Goal: Task Accomplishment & Management: Manage account settings

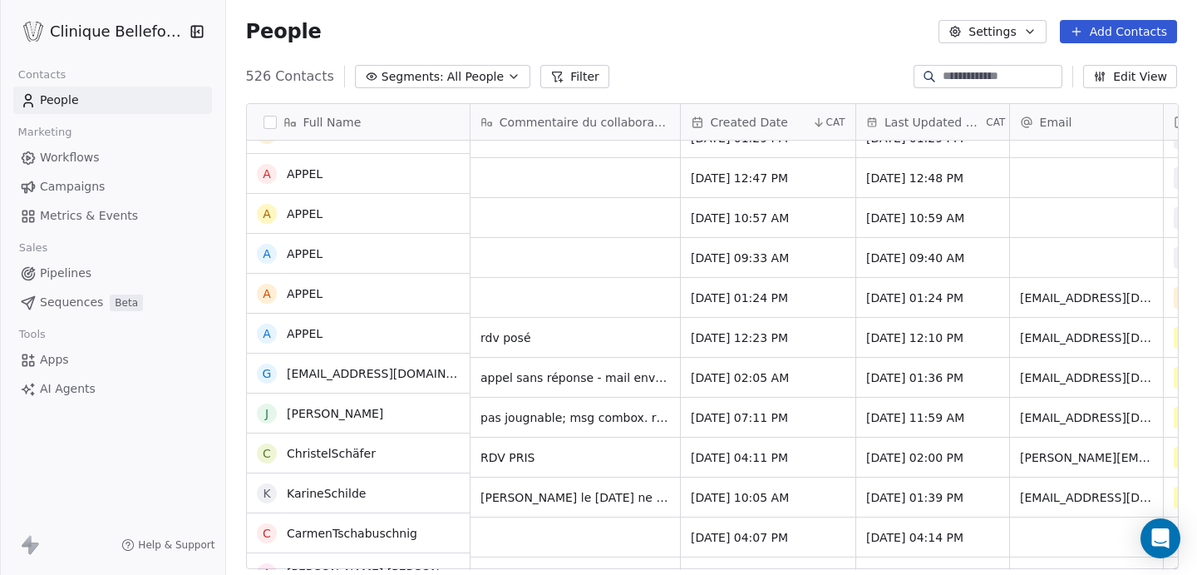
scroll to position [1300, 0]
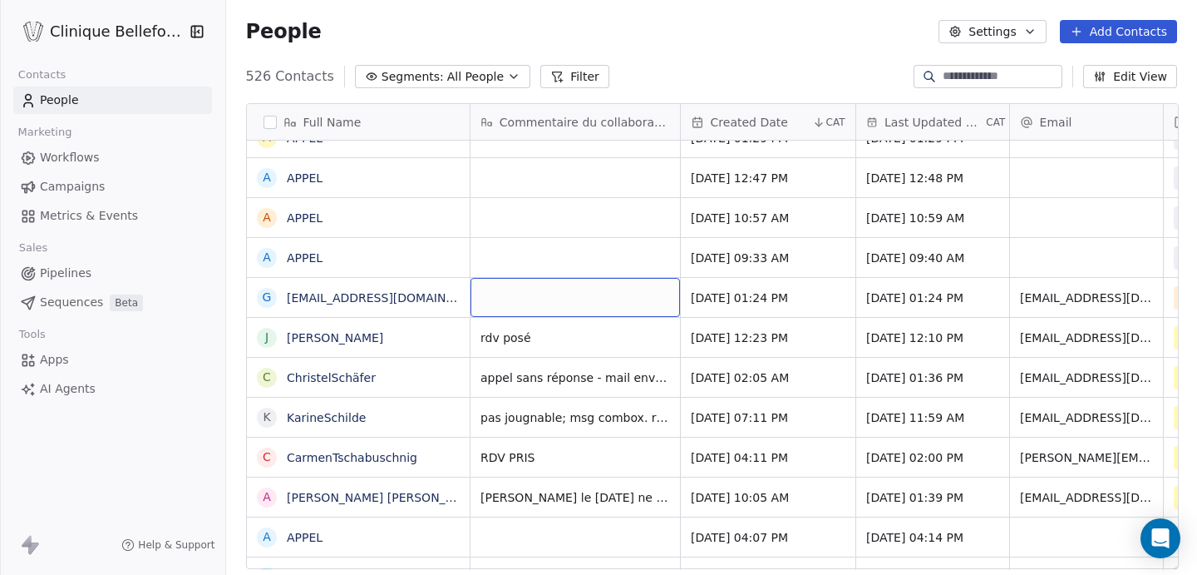
click at [518, 296] on div "grid" at bounding box center [576, 297] width 210 height 39
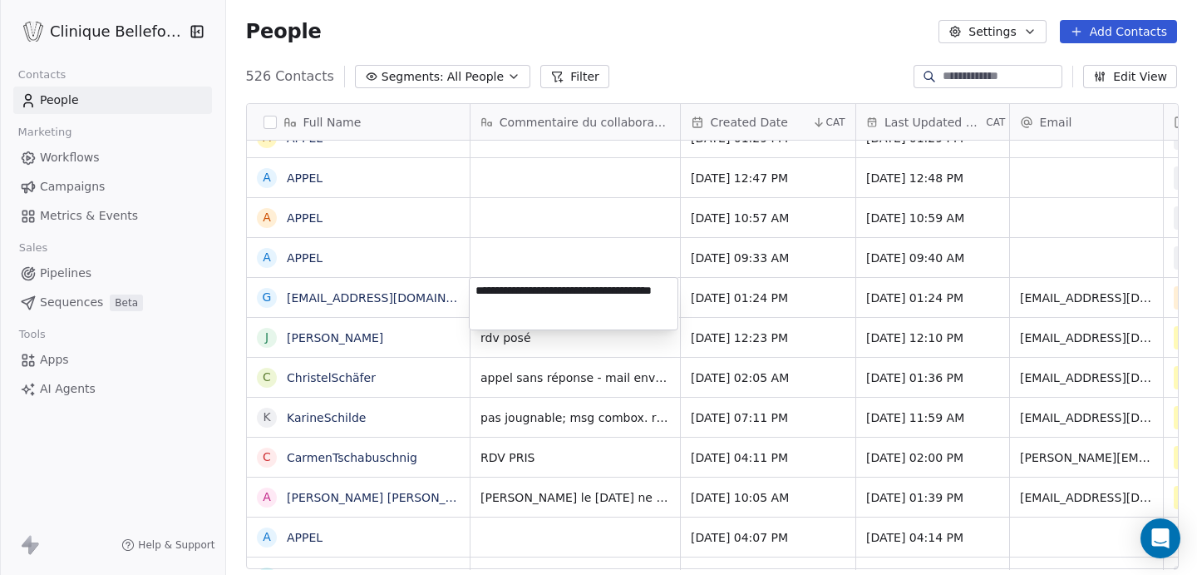
type textarea "**********"
click at [793, 317] on html "Clinique Bellefontaine Contacts People Marketing Workflows Campaigns Metrics & …" at bounding box center [598, 287] width 1197 height 575
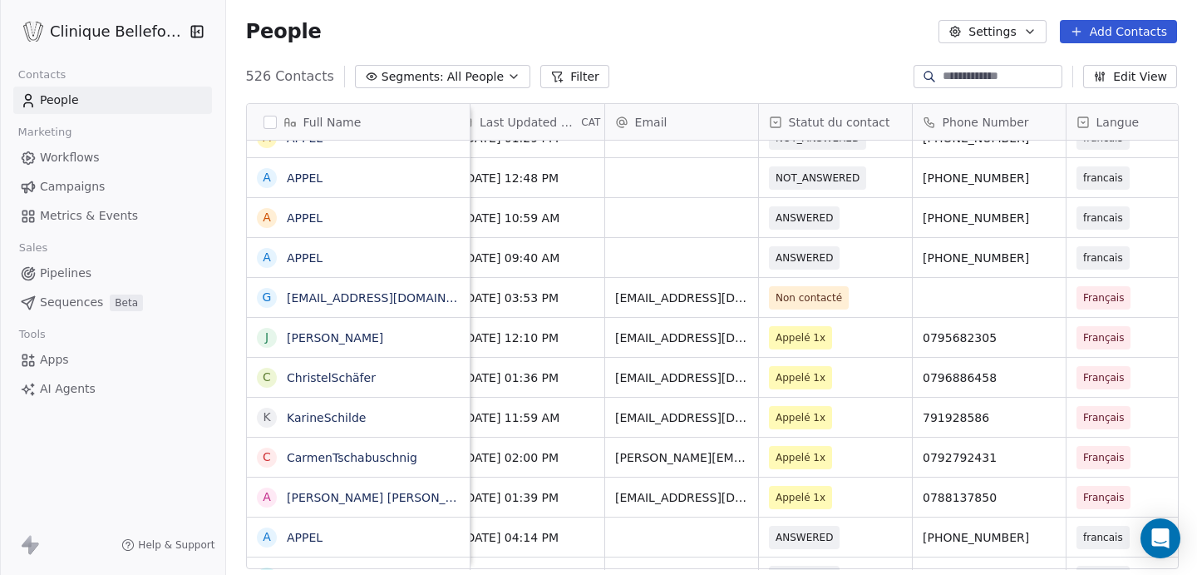
scroll to position [0, 434]
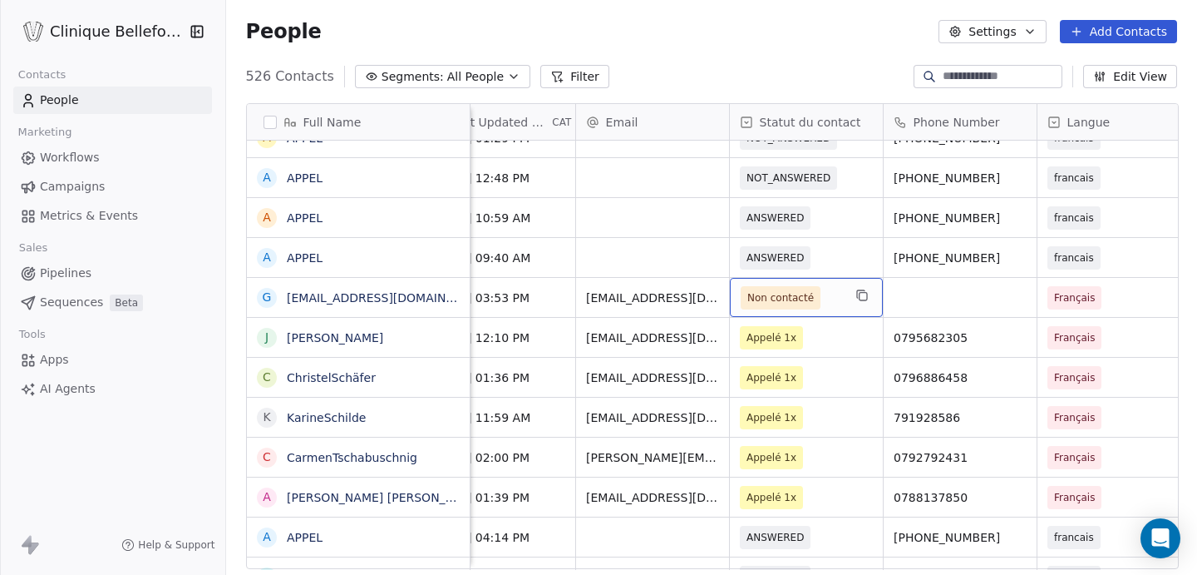
click at [845, 303] on div "Non contacté" at bounding box center [806, 297] width 153 height 39
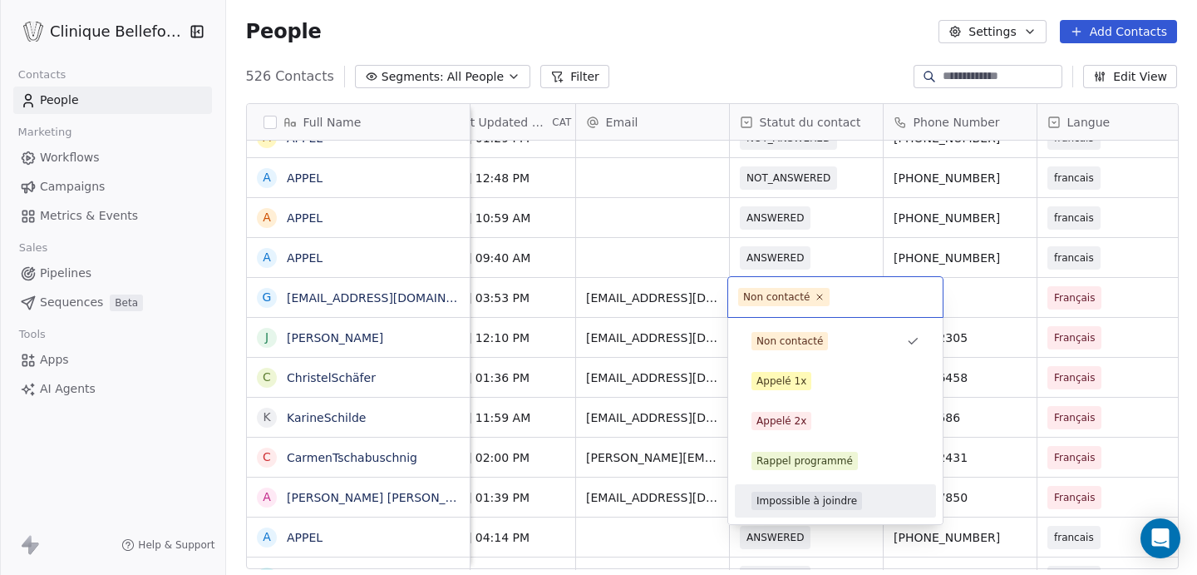
click at [819, 505] on div "Impossible à joindre" at bounding box center [807, 500] width 101 height 15
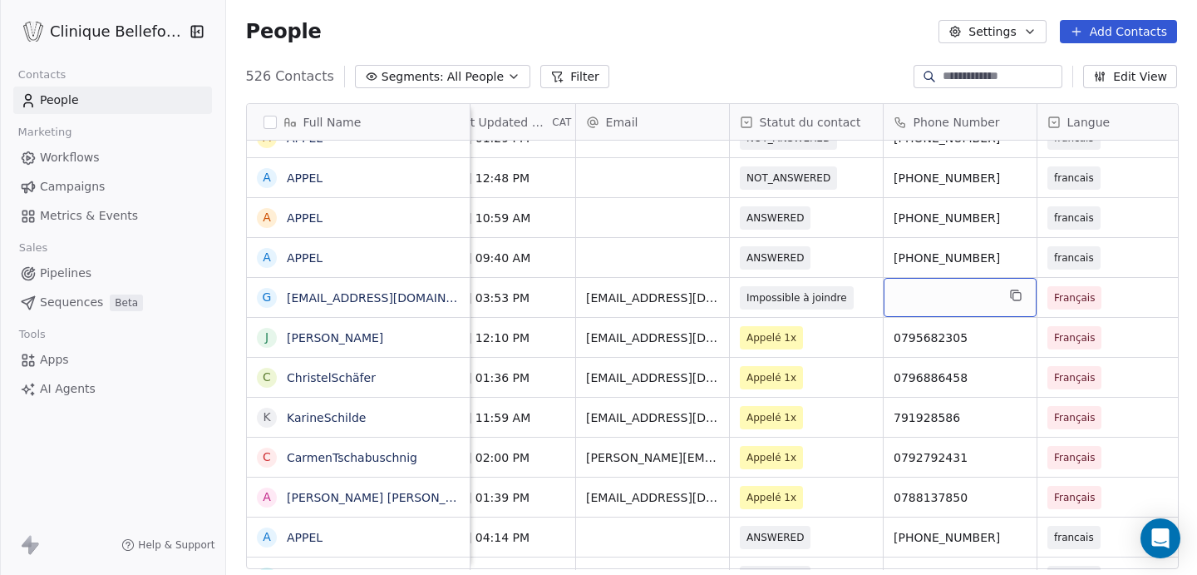
click at [928, 308] on div "grid" at bounding box center [960, 297] width 153 height 39
click at [1142, 308] on html "Clinique Bellefontaine Contacts People Marketing Workflows Campaigns Metrics & …" at bounding box center [598, 287] width 1197 height 575
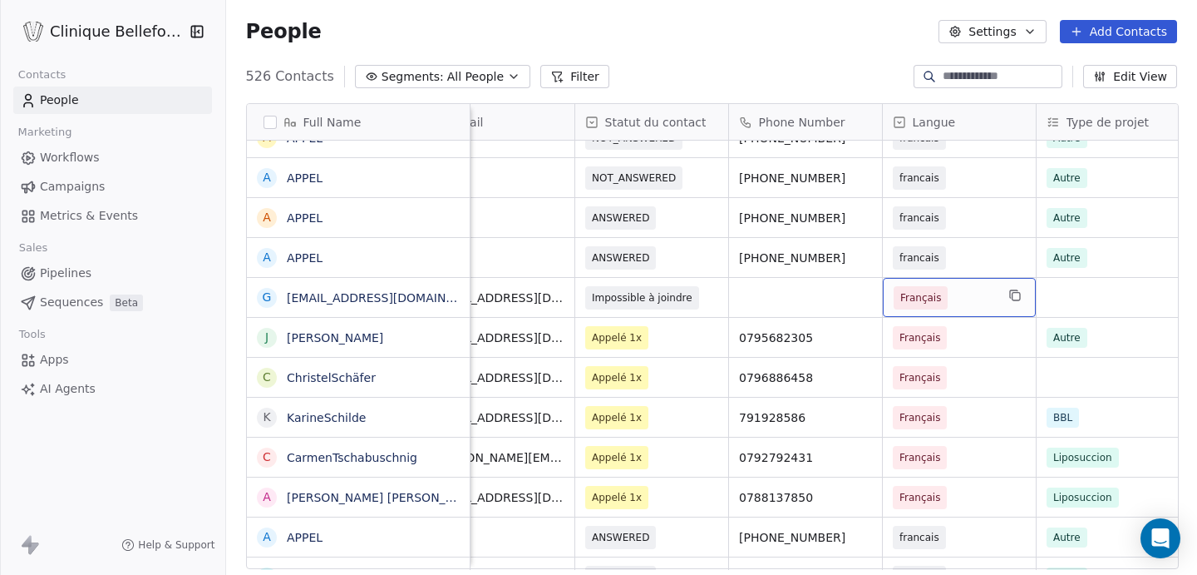
click at [974, 297] on span "Français" at bounding box center [944, 297] width 101 height 23
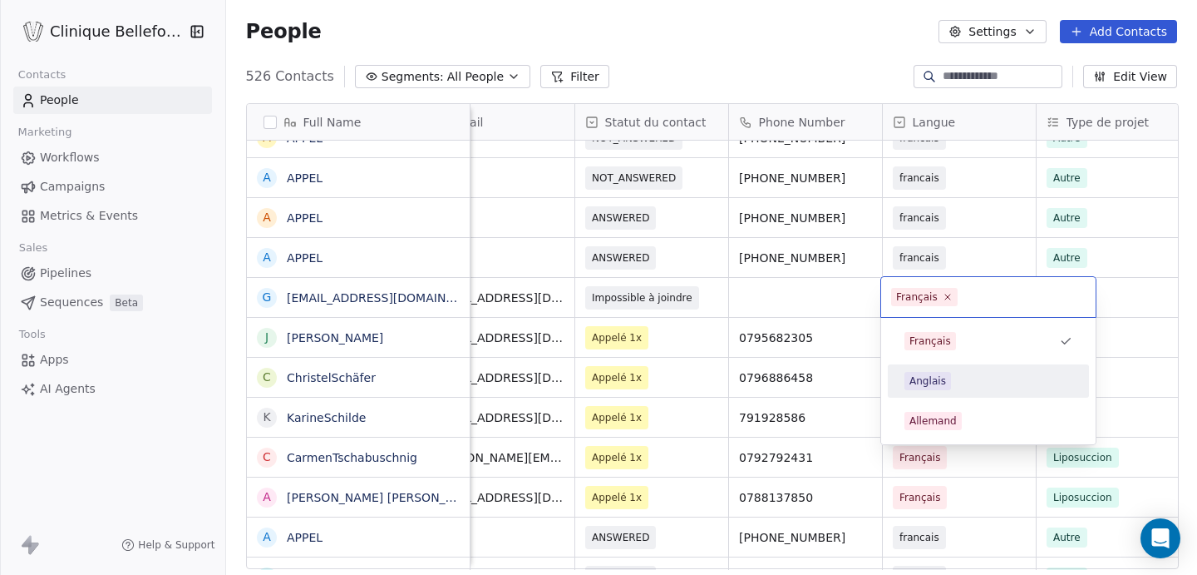
click at [961, 387] on div "Anglais" at bounding box center [989, 381] width 168 height 18
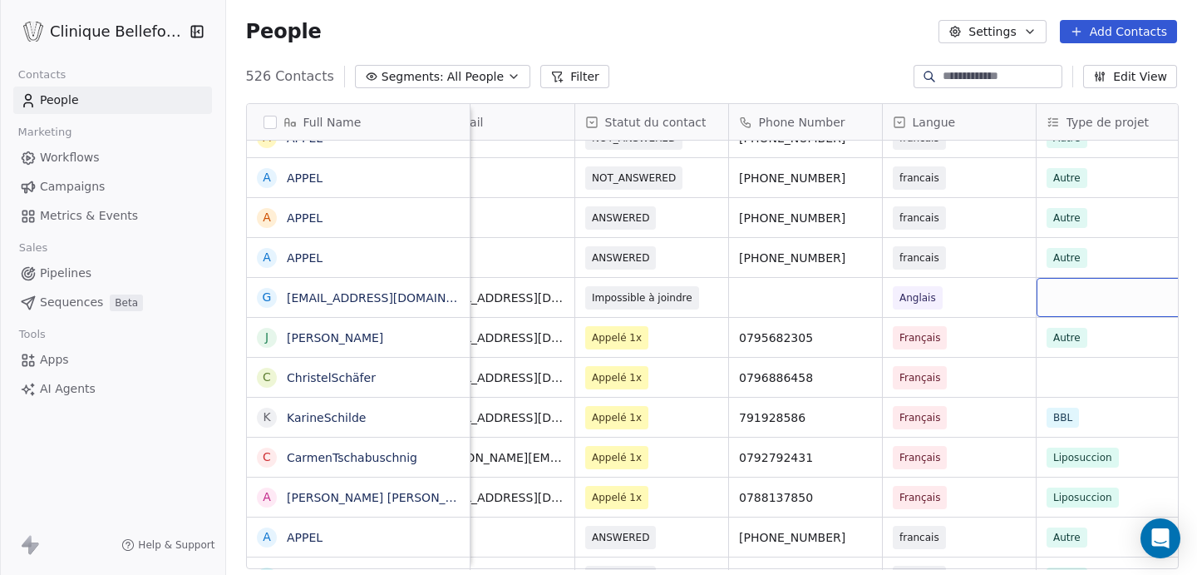
scroll to position [0, 601]
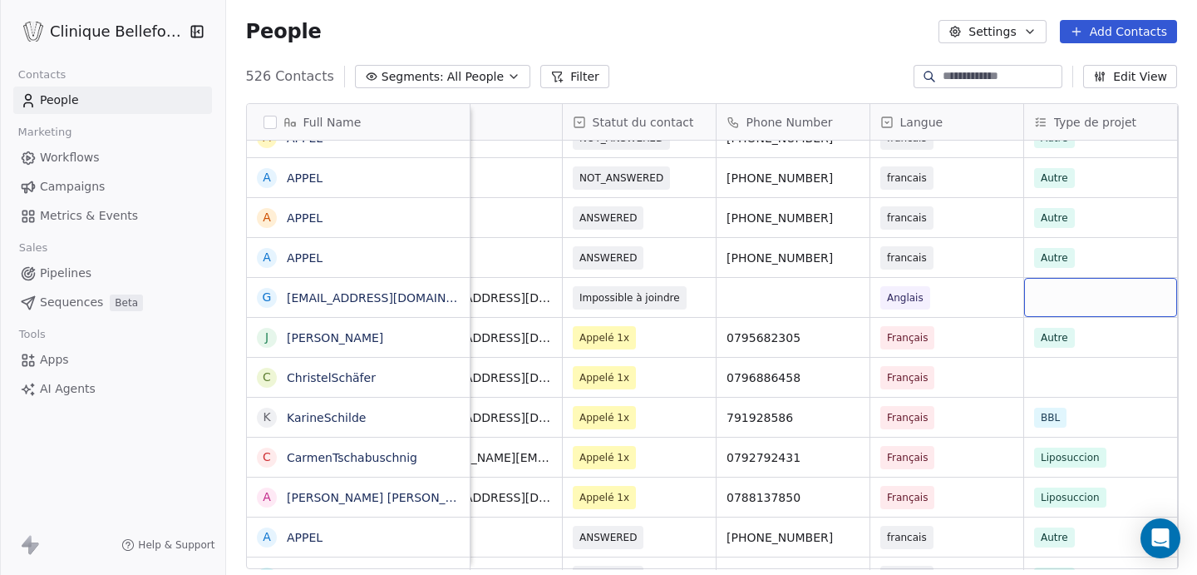
click at [1124, 299] on div "grid" at bounding box center [1100, 297] width 153 height 39
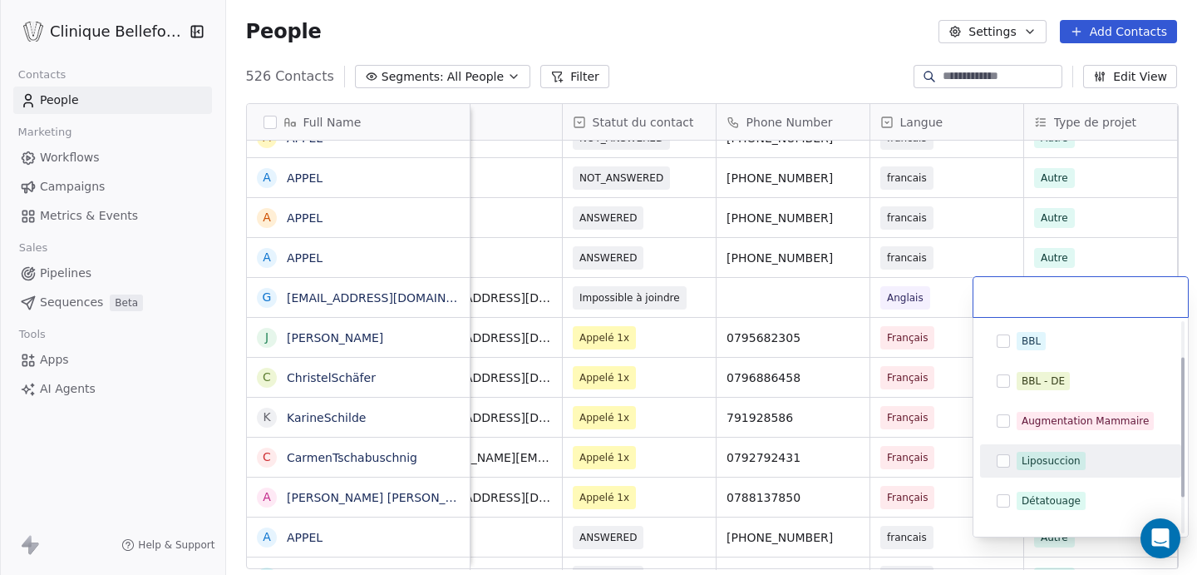
scroll to position [72, 0]
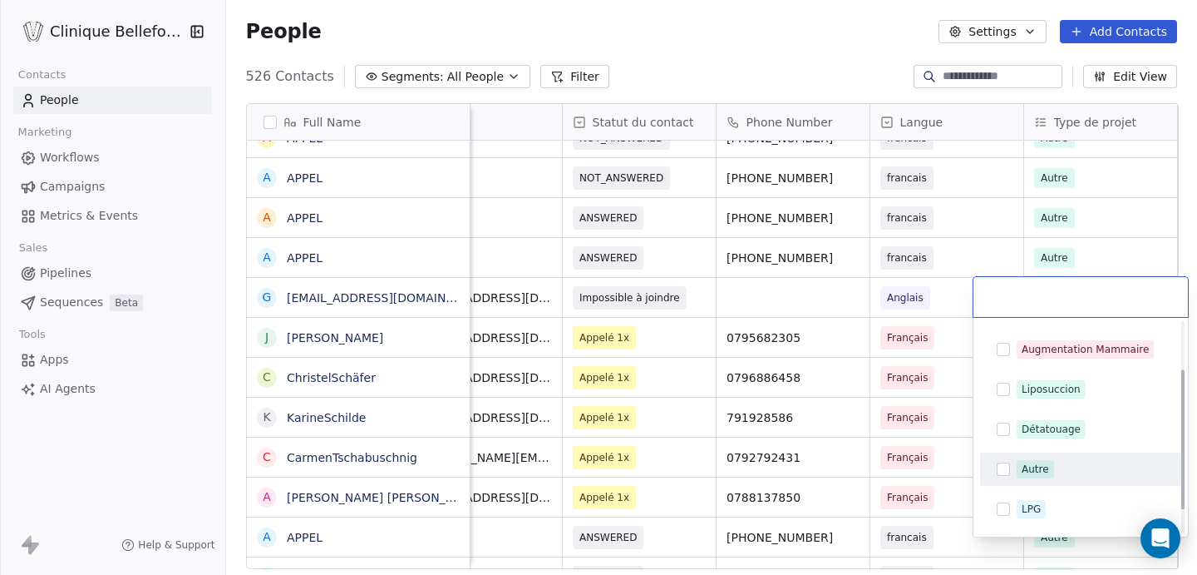
click at [1033, 466] on div "Autre" at bounding box center [1035, 468] width 27 height 15
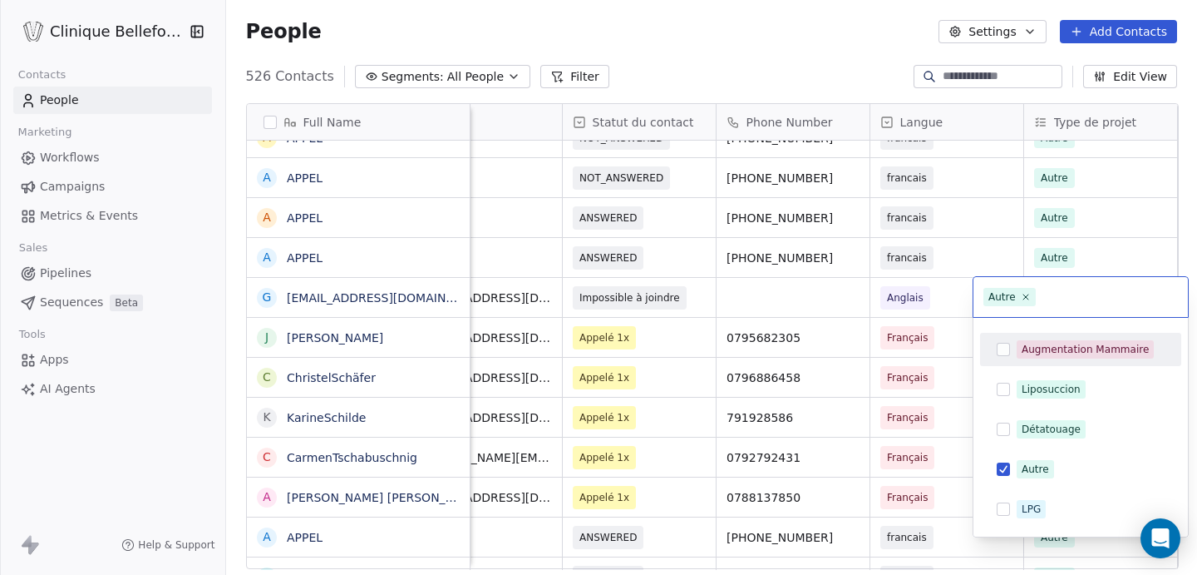
click at [994, 251] on html "Clinique Bellefontaine Contacts People Marketing Workflows Campaigns Metrics & …" at bounding box center [598, 287] width 1197 height 575
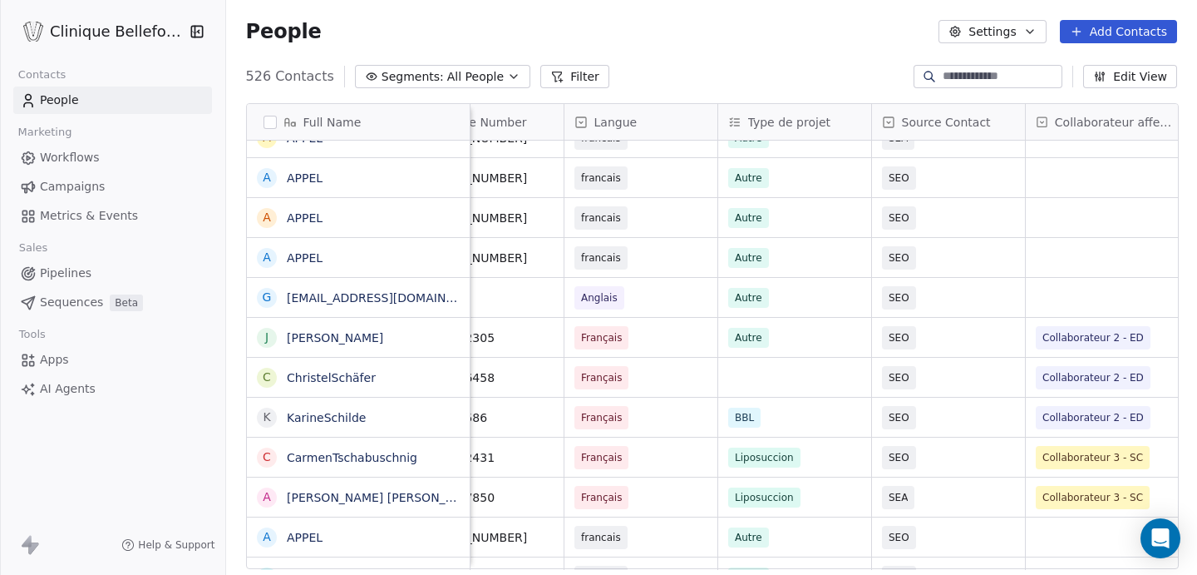
scroll to position [0, 913]
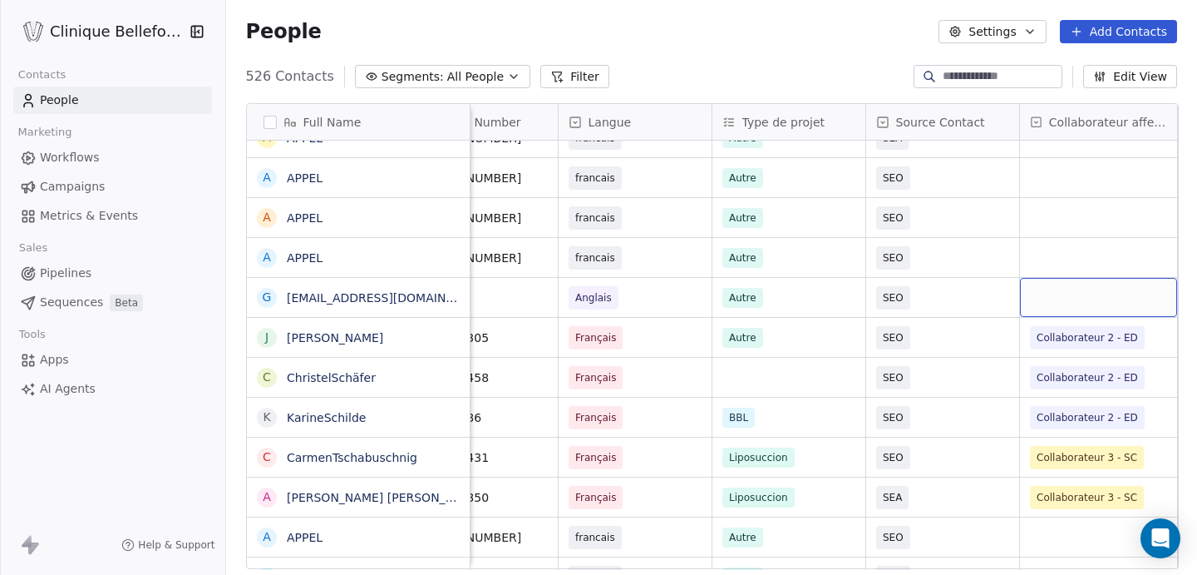
click at [1073, 304] on div "grid" at bounding box center [1098, 297] width 157 height 39
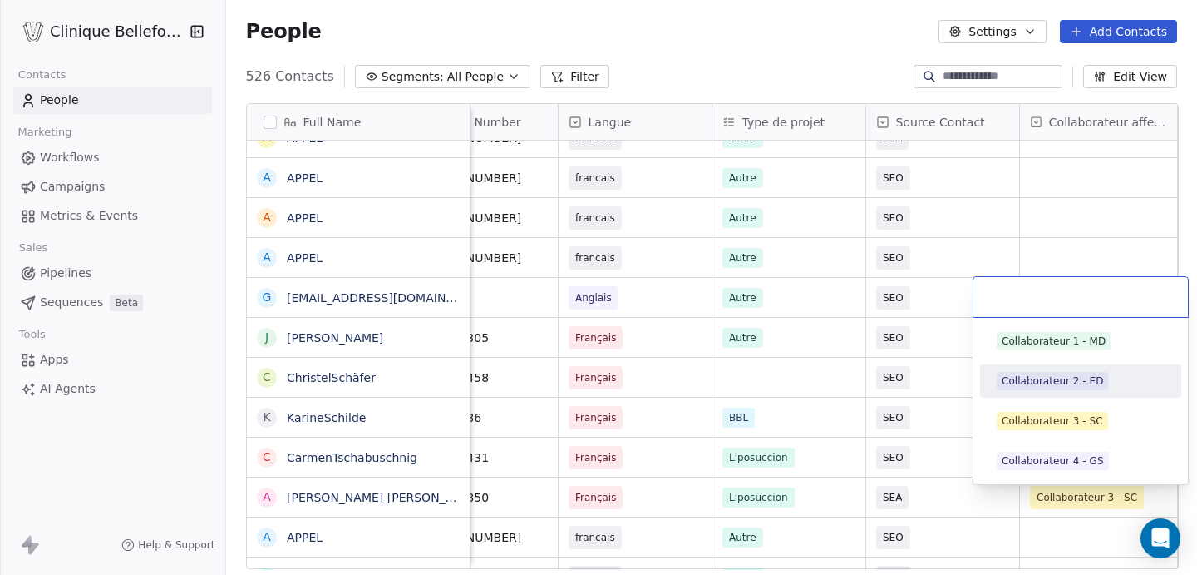
click at [1067, 380] on div "Collaborateur 2 - ED" at bounding box center [1052, 380] width 101 height 15
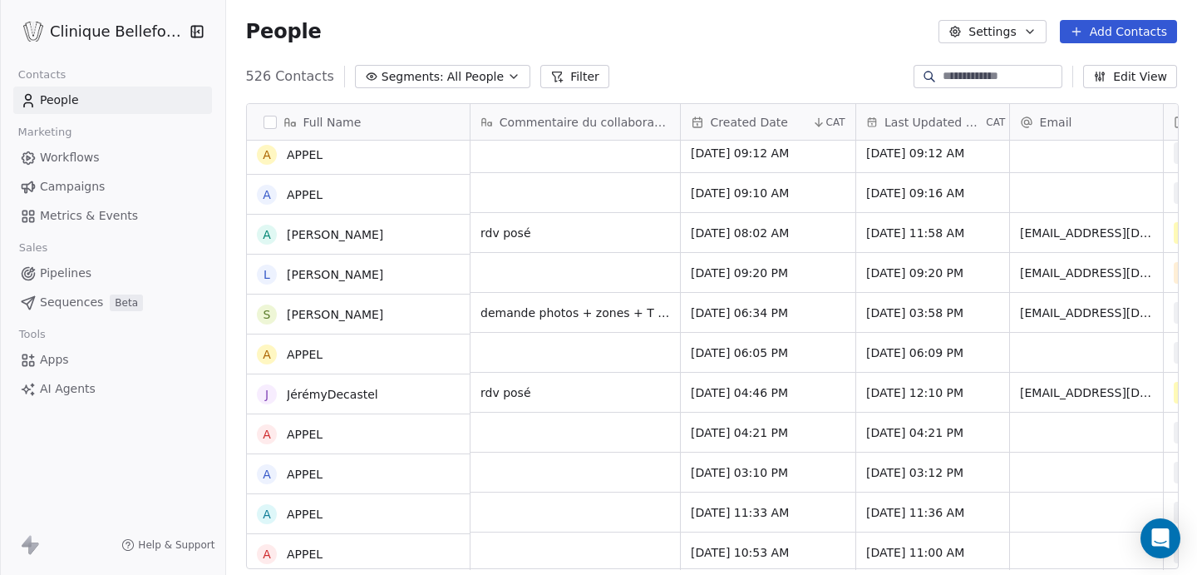
scroll to position [1924, 0]
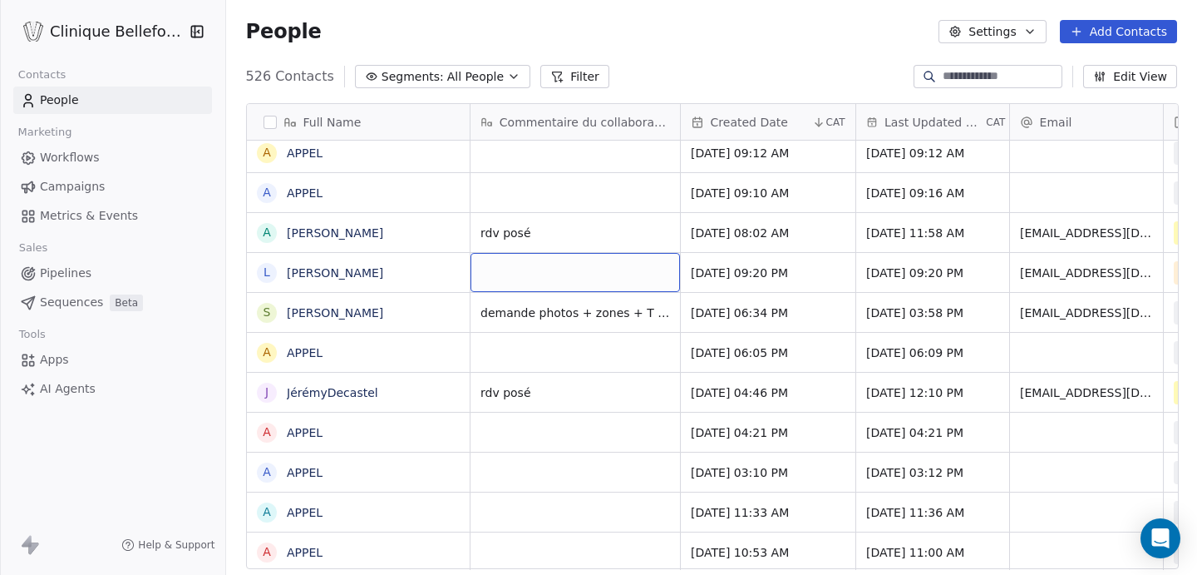
click at [570, 279] on div "grid" at bounding box center [576, 272] width 210 height 39
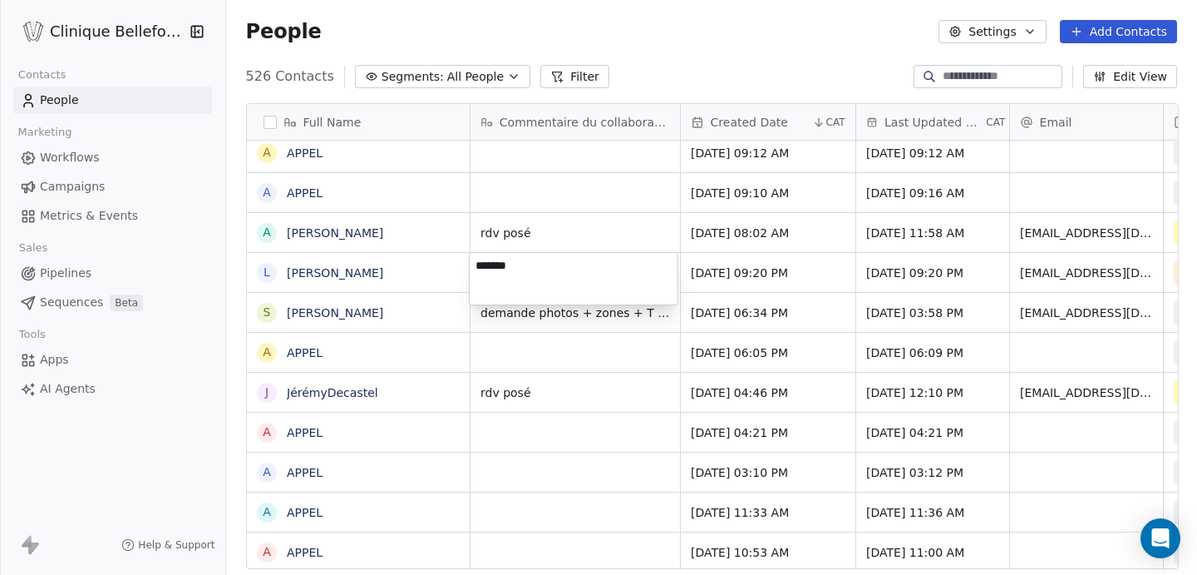
type textarea "********"
click at [601, 370] on html "Clinique Bellefontaine Contacts People Marketing Workflows Campaigns Metrics & …" at bounding box center [598, 287] width 1197 height 575
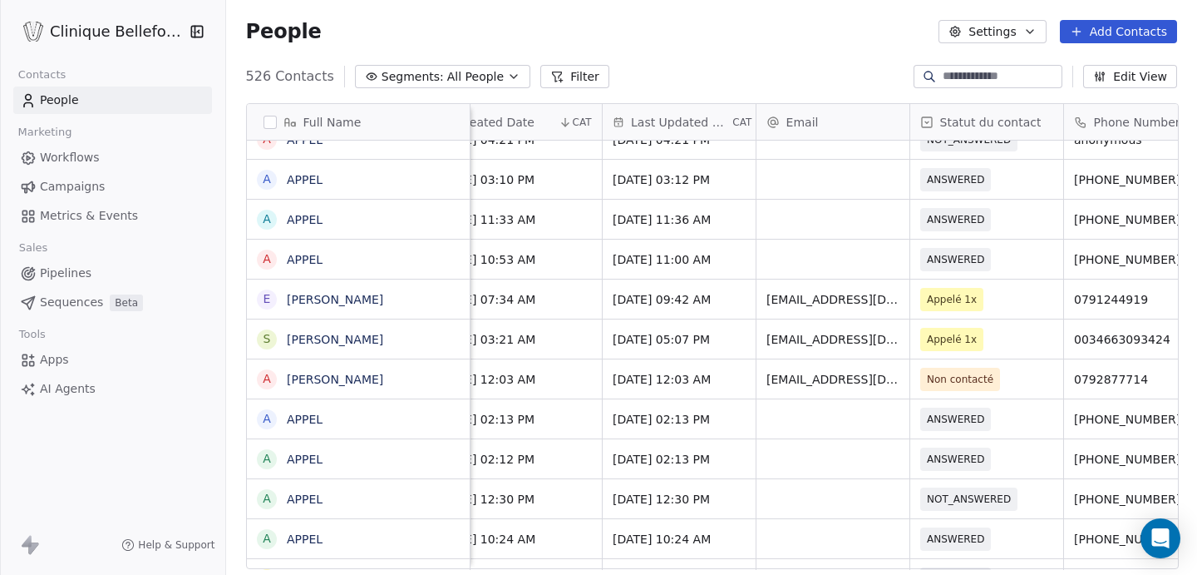
scroll to position [0, 277]
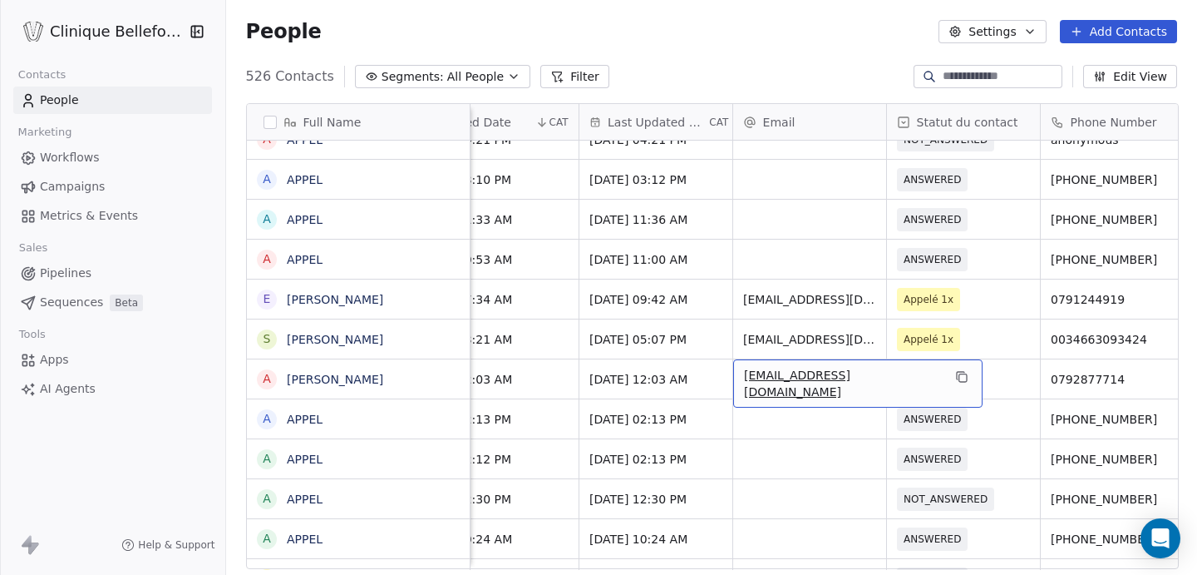
drag, startPoint x: 872, startPoint y: 380, endPoint x: 766, endPoint y: 376, distance: 106.5
click at [952, 383] on button "grid" at bounding box center [962, 377] width 20 height 20
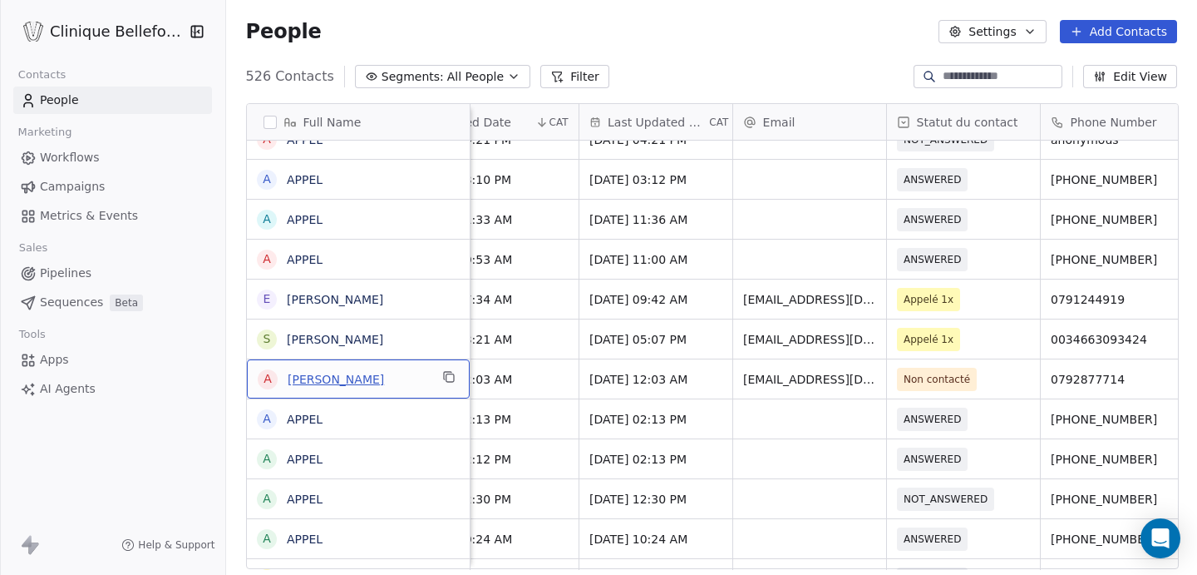
drag, startPoint x: 378, startPoint y: 374, endPoint x: 299, endPoint y: 373, distance: 79.8
click at [446, 378] on icon "grid" at bounding box center [448, 376] width 13 height 13
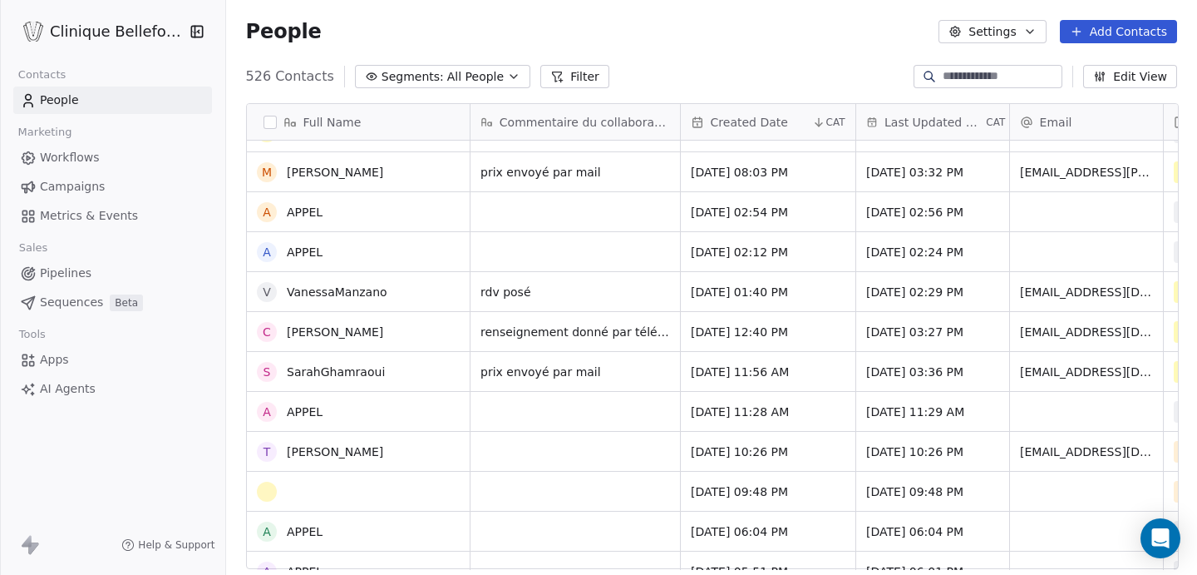
scroll to position [2749, 0]
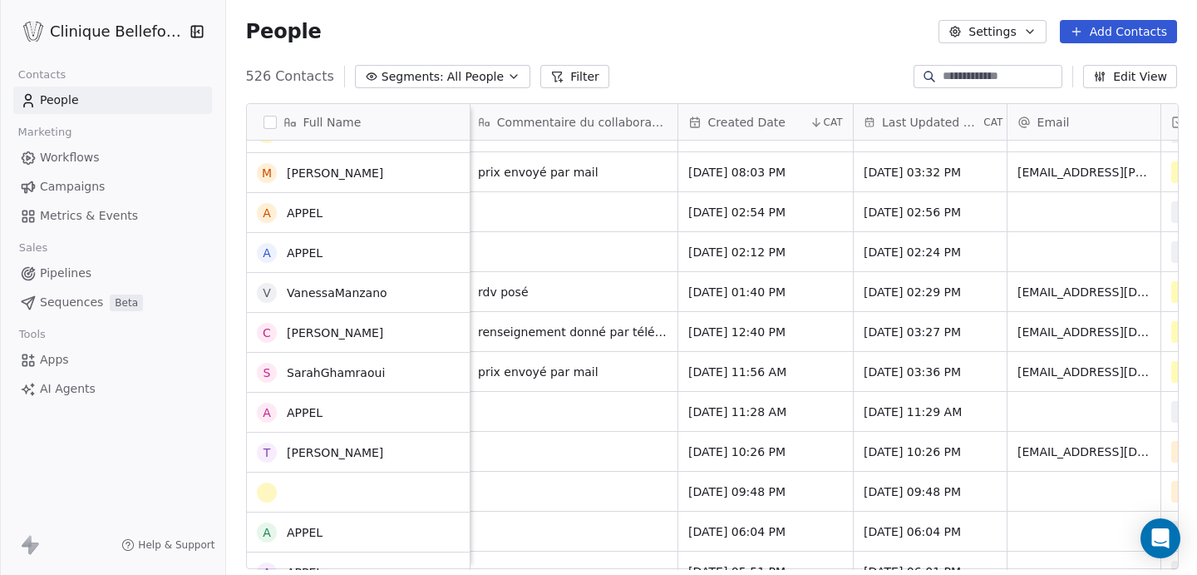
scroll to position [2663, 0]
click at [530, 461] on div "grid" at bounding box center [573, 451] width 210 height 39
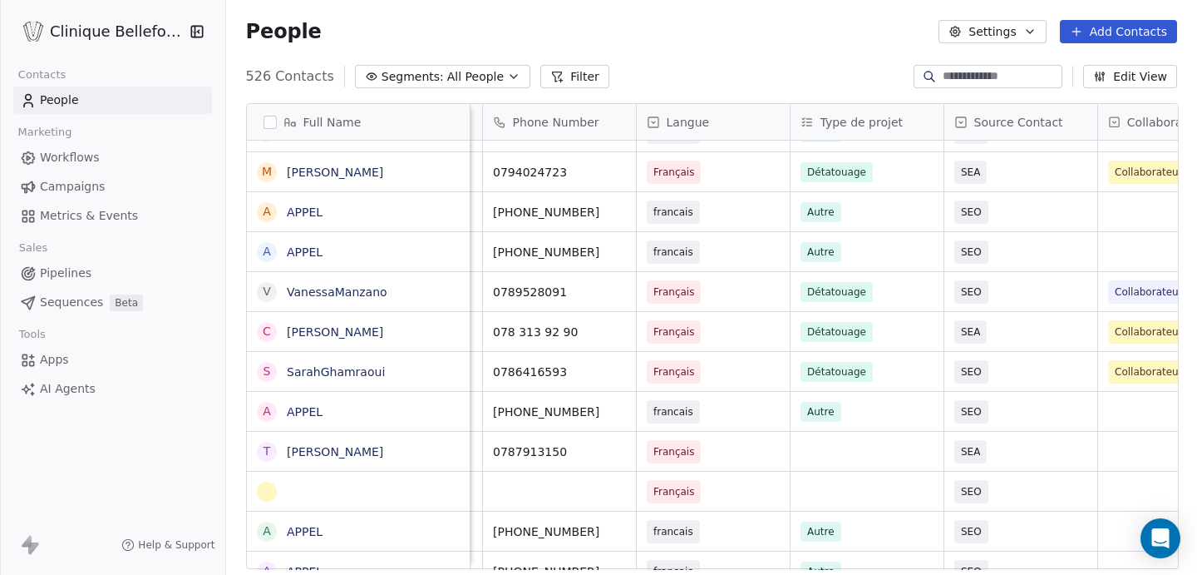
scroll to position [0, 0]
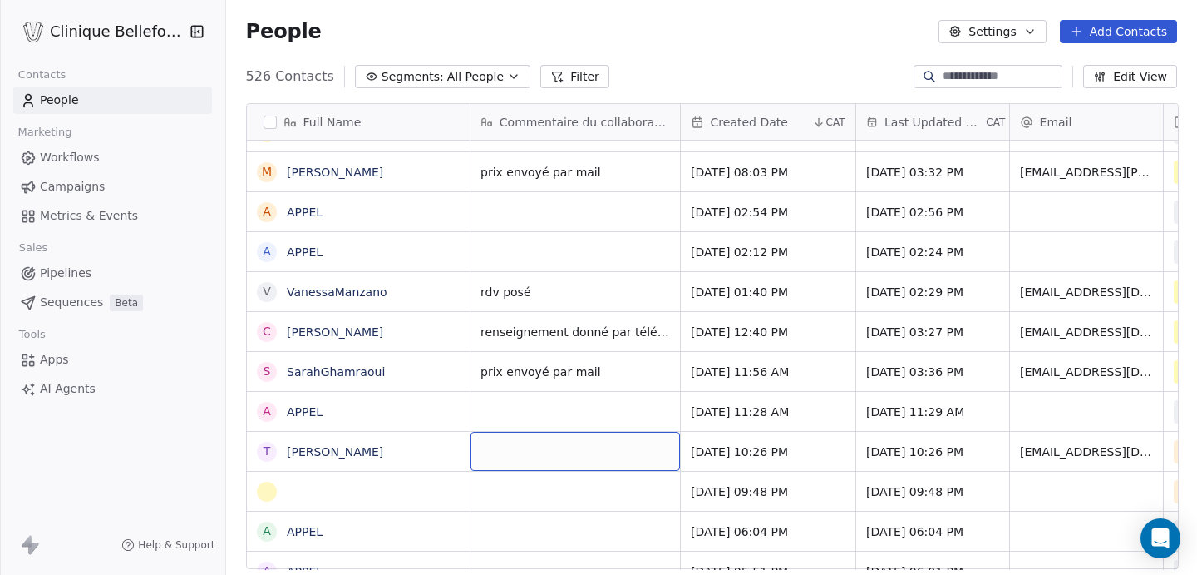
click at [492, 450] on div "grid" at bounding box center [576, 451] width 210 height 39
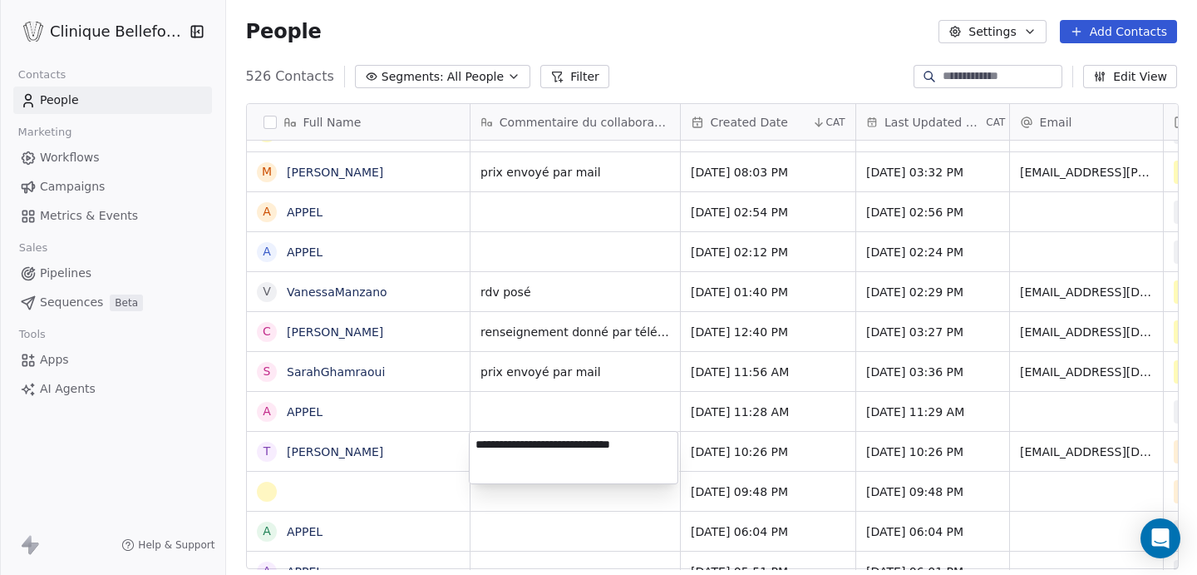
click at [502, 445] on textarea "**********" at bounding box center [574, 458] width 208 height 52
click at [667, 444] on textarea "**********" at bounding box center [574, 458] width 208 height 52
type textarea "**********"
click at [1068, 452] on html "Clinique Bellefontaine Contacts People Marketing Workflows Campaigns Metrics & …" at bounding box center [598, 287] width 1197 height 575
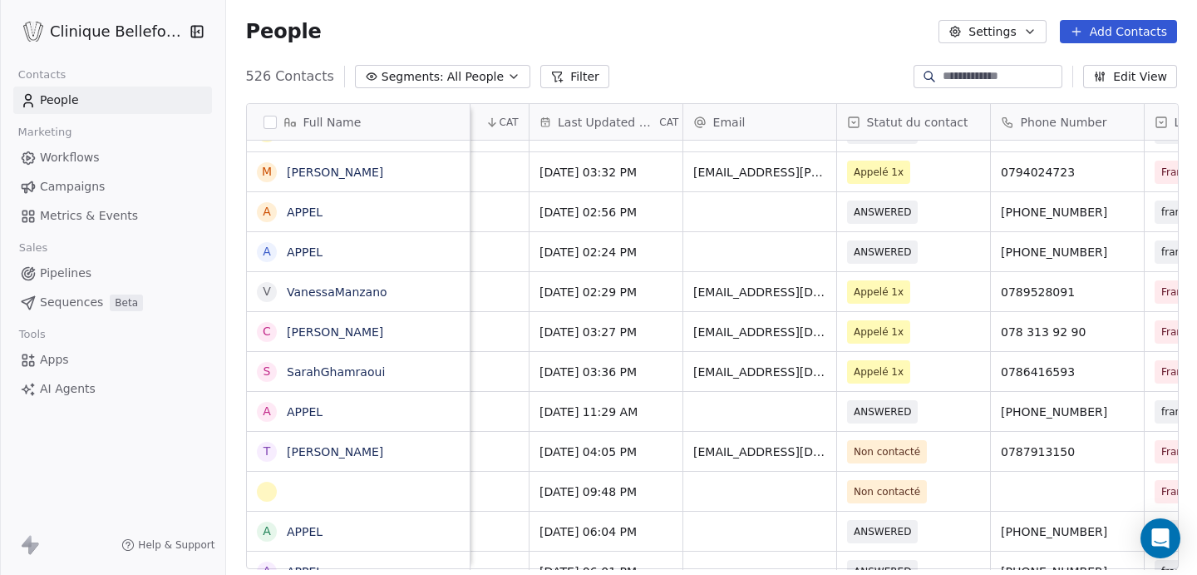
scroll to position [0, 424]
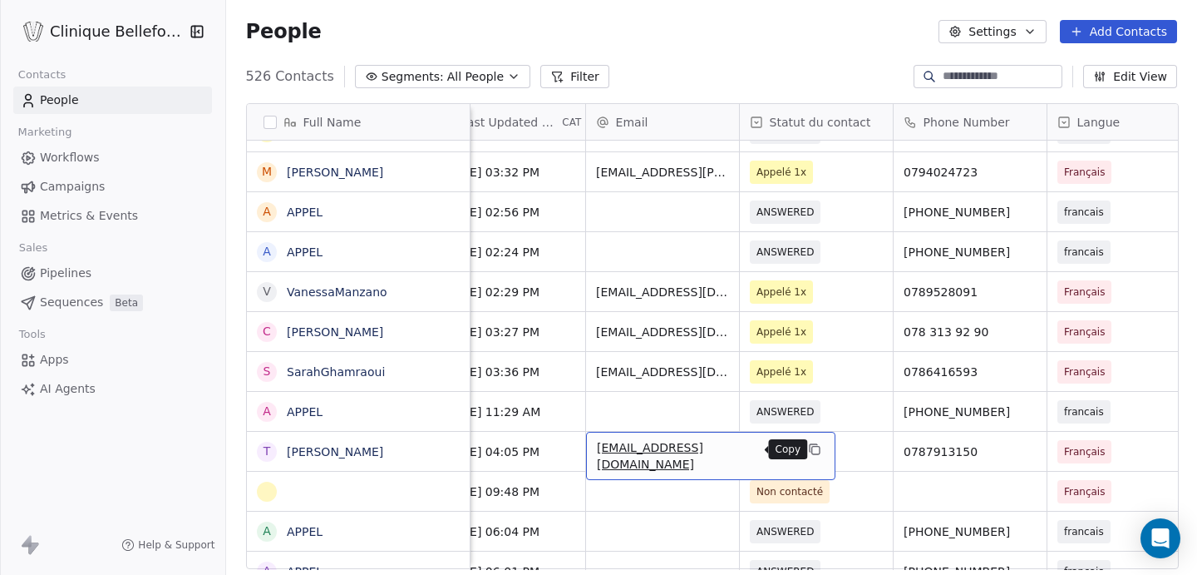
drag, startPoint x: 595, startPoint y: 448, endPoint x: 750, endPoint y: 454, distance: 154.8
click at [812, 454] on icon "grid" at bounding box center [815, 450] width 7 height 7
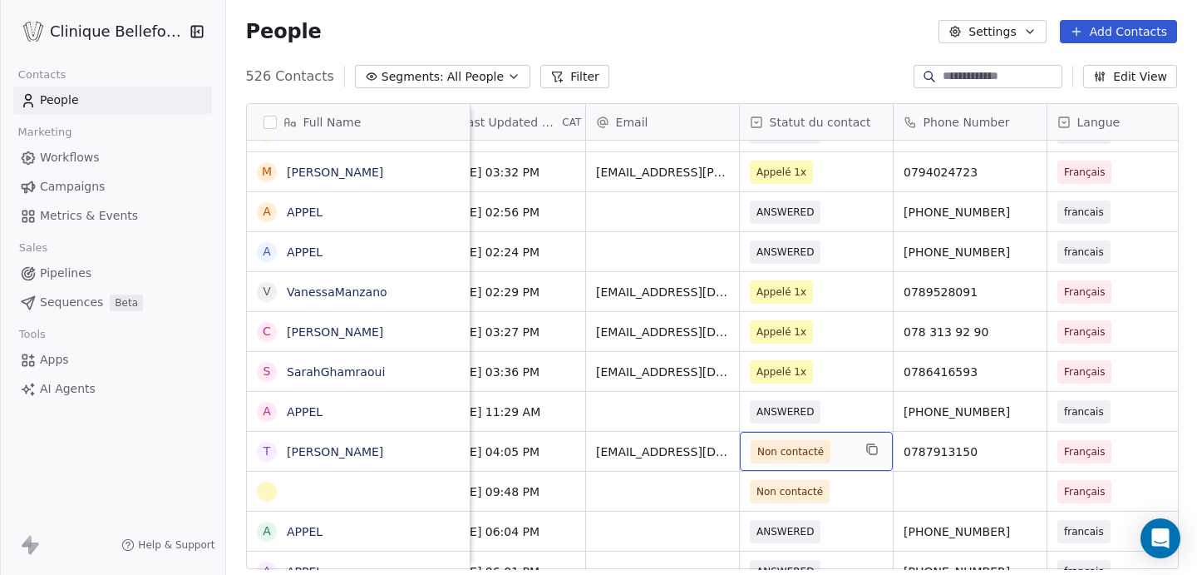
click at [836, 454] on span "Non contacté" at bounding box center [801, 451] width 101 height 23
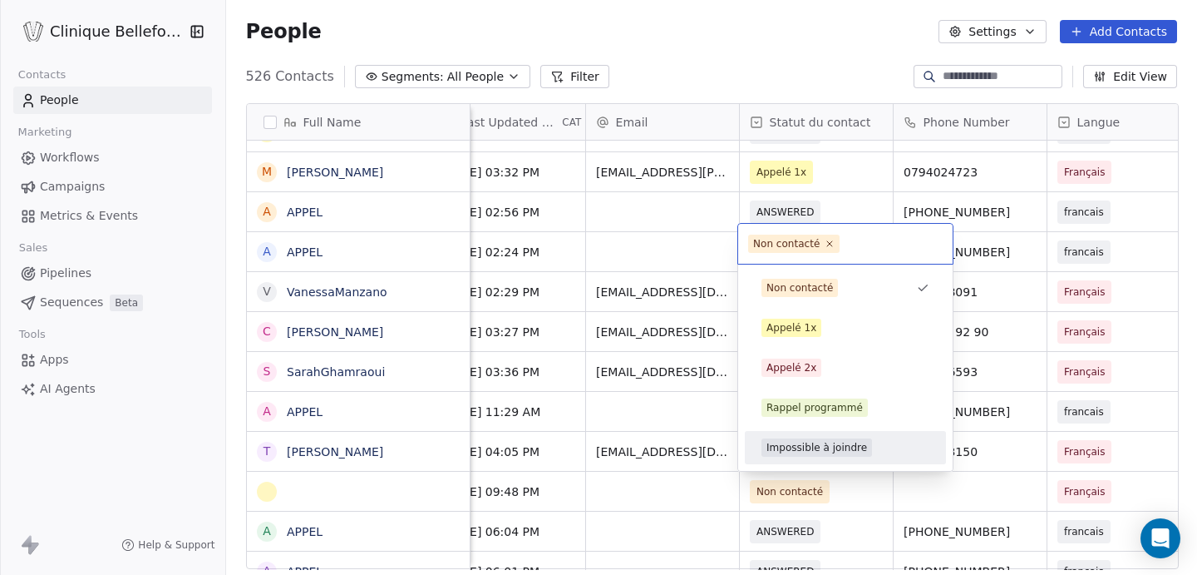
click at [841, 451] on div "Impossible à joindre" at bounding box center [817, 447] width 101 height 15
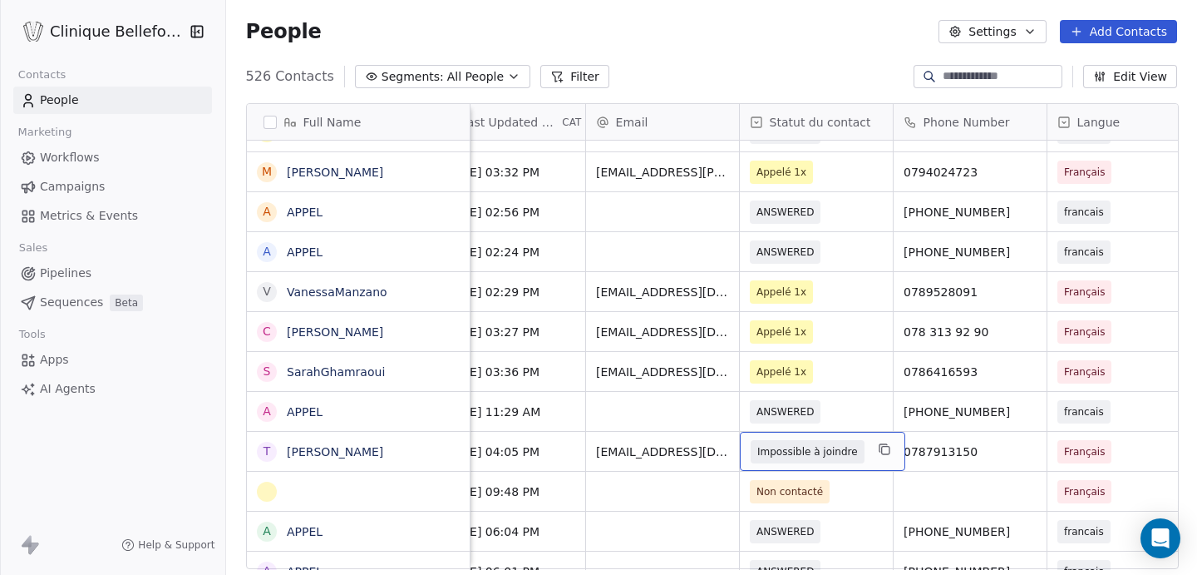
click at [866, 456] on div "Impossible à joindre" at bounding box center [822, 451] width 165 height 39
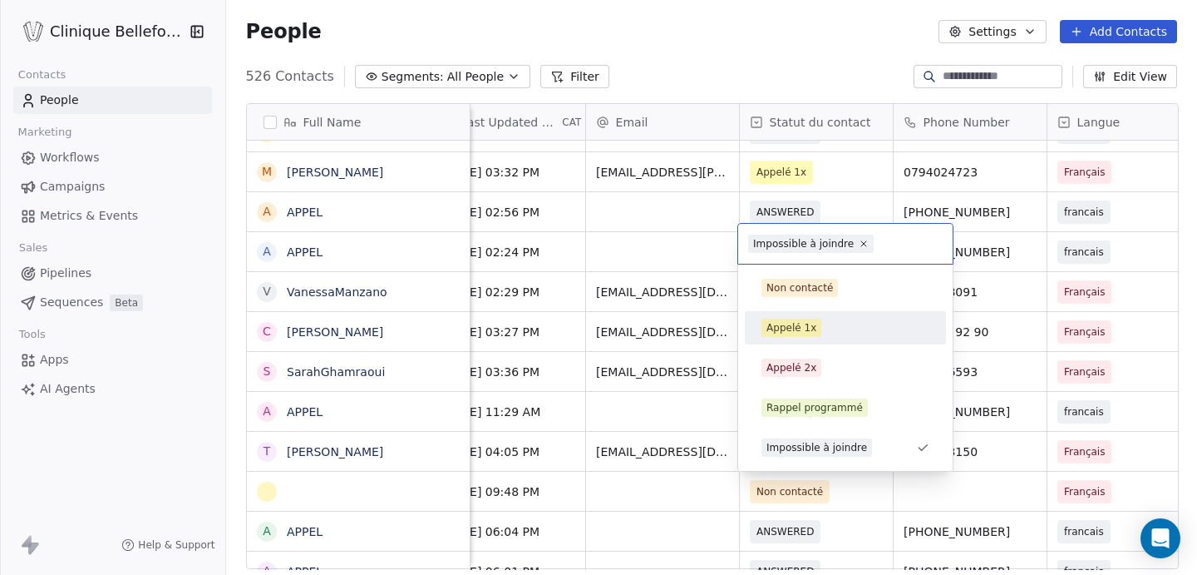
click at [825, 325] on div "Appelé 1x" at bounding box center [846, 327] width 168 height 18
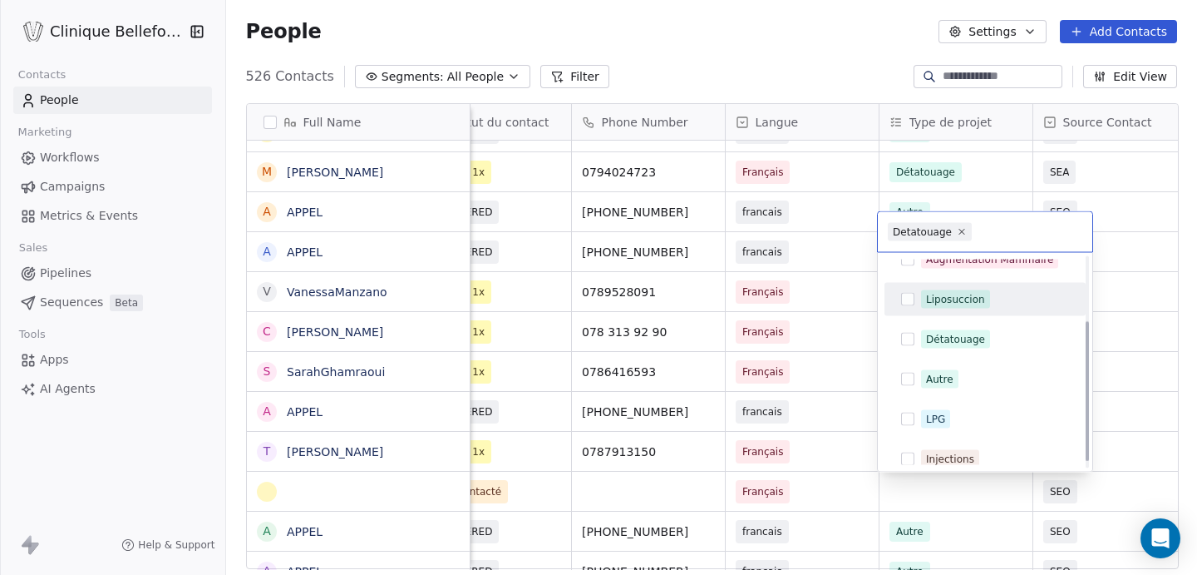
scroll to position [107, 0]
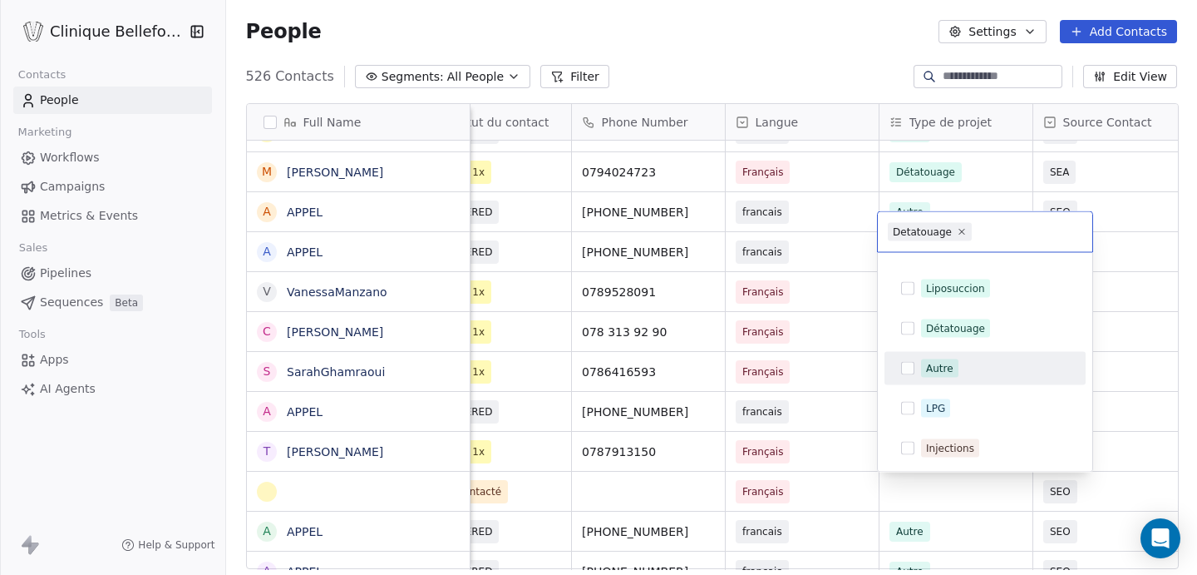
click at [946, 361] on div "Autre" at bounding box center [939, 368] width 27 height 15
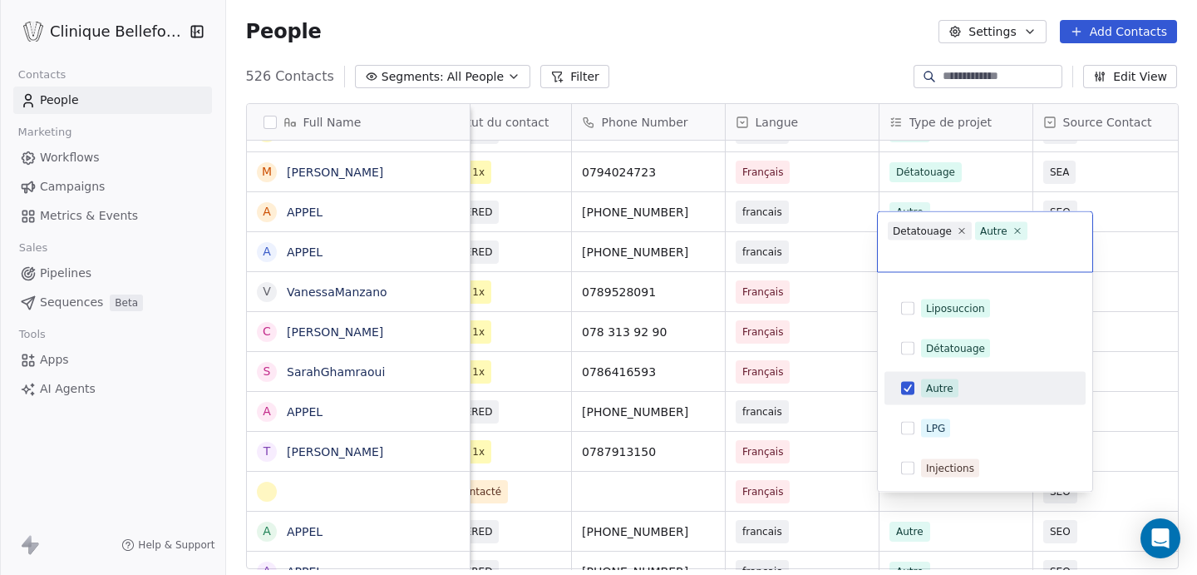
click at [1136, 460] on html "Clinique Bellefontaine Contacts People Marketing Workflows Campaigns Metrics & …" at bounding box center [598, 287] width 1197 height 575
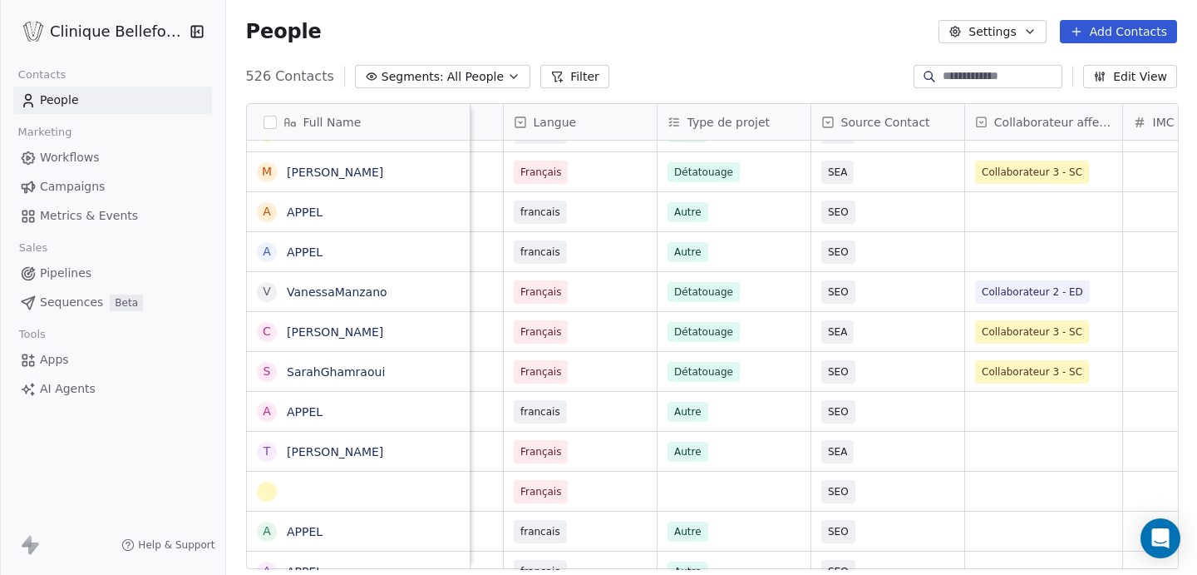
scroll to position [0, 978]
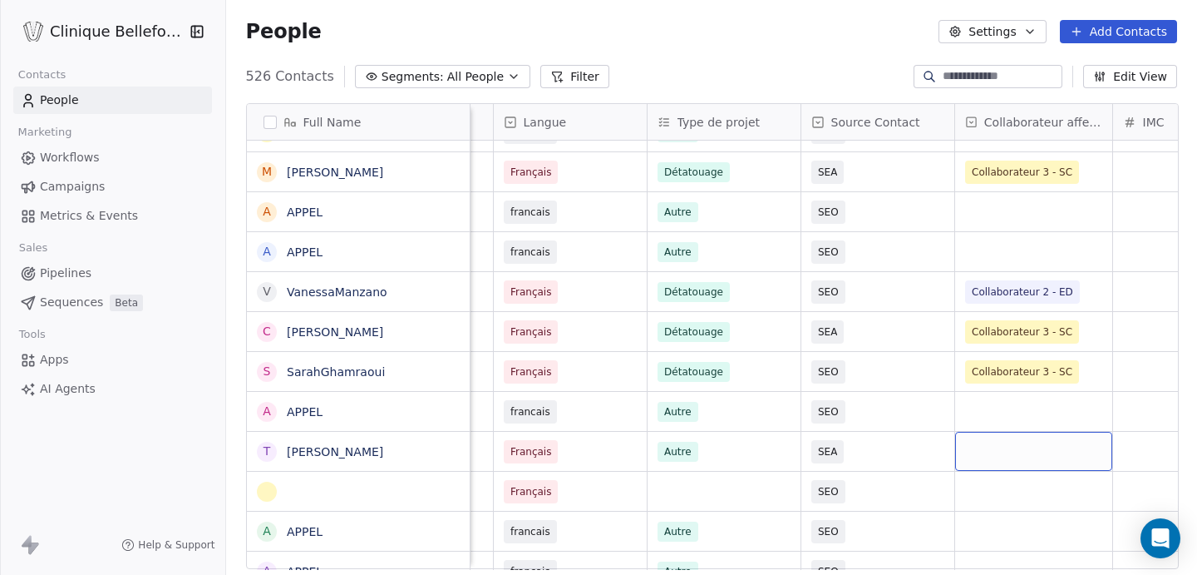
click at [965, 441] on div "grid" at bounding box center [1033, 451] width 157 height 39
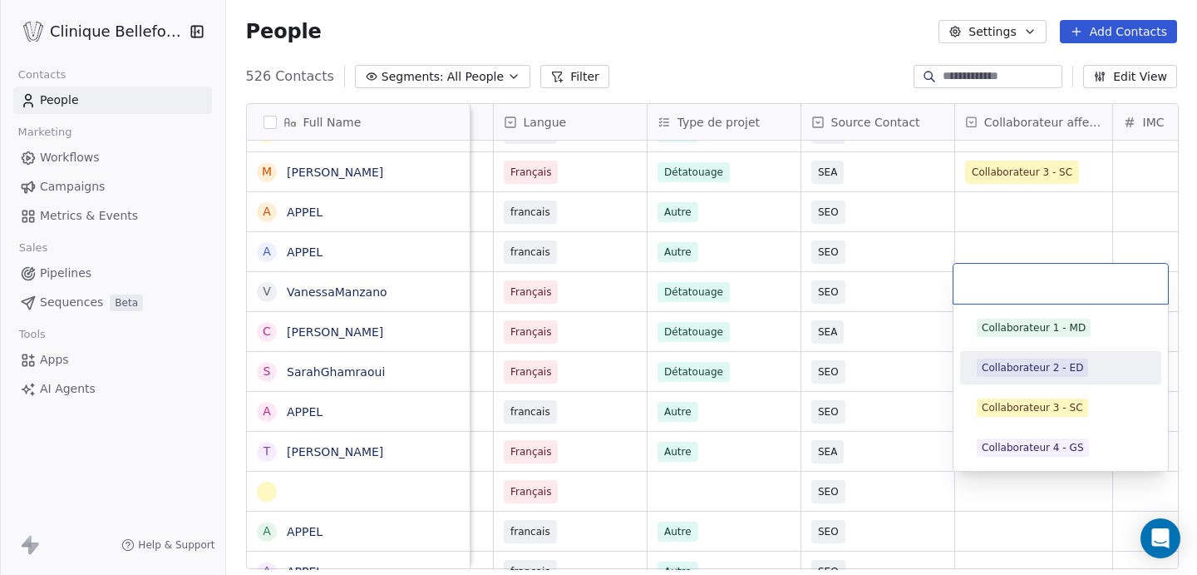
click at [1037, 354] on div "Collaborateur 2 - ED" at bounding box center [1061, 367] width 188 height 27
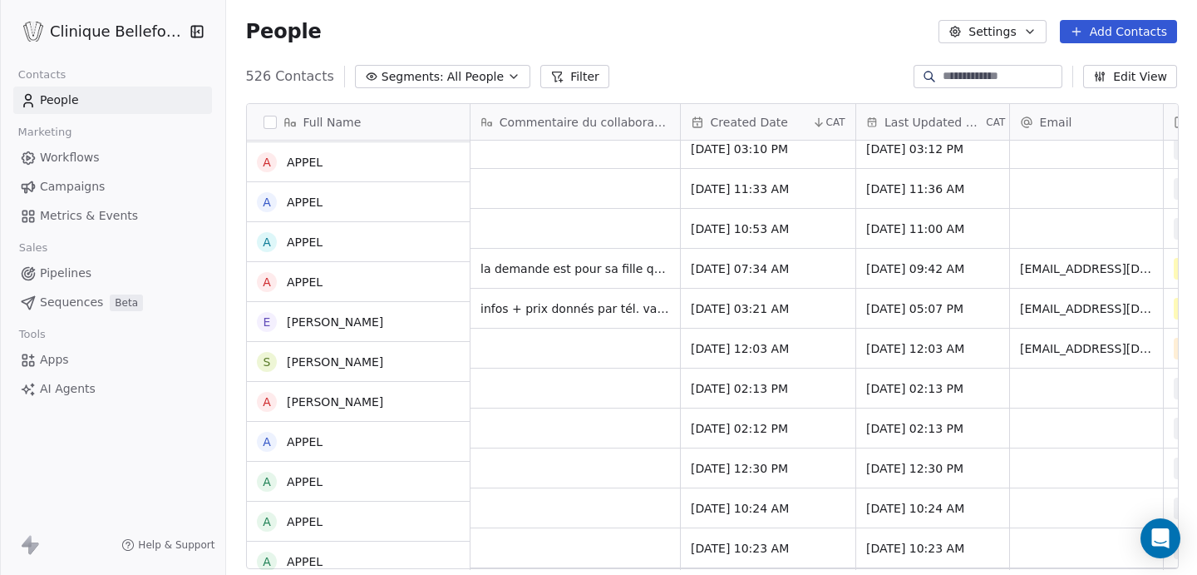
scroll to position [2184, 0]
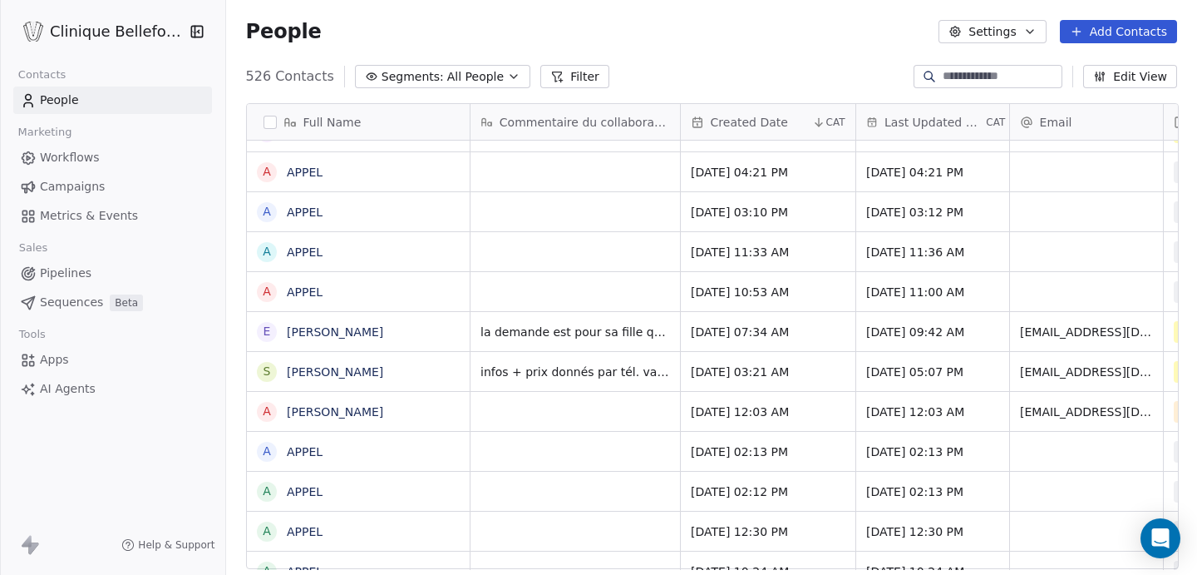
click at [531, 417] on div "grid" at bounding box center [576, 411] width 210 height 39
click at [509, 412] on div "grid" at bounding box center [576, 411] width 210 height 39
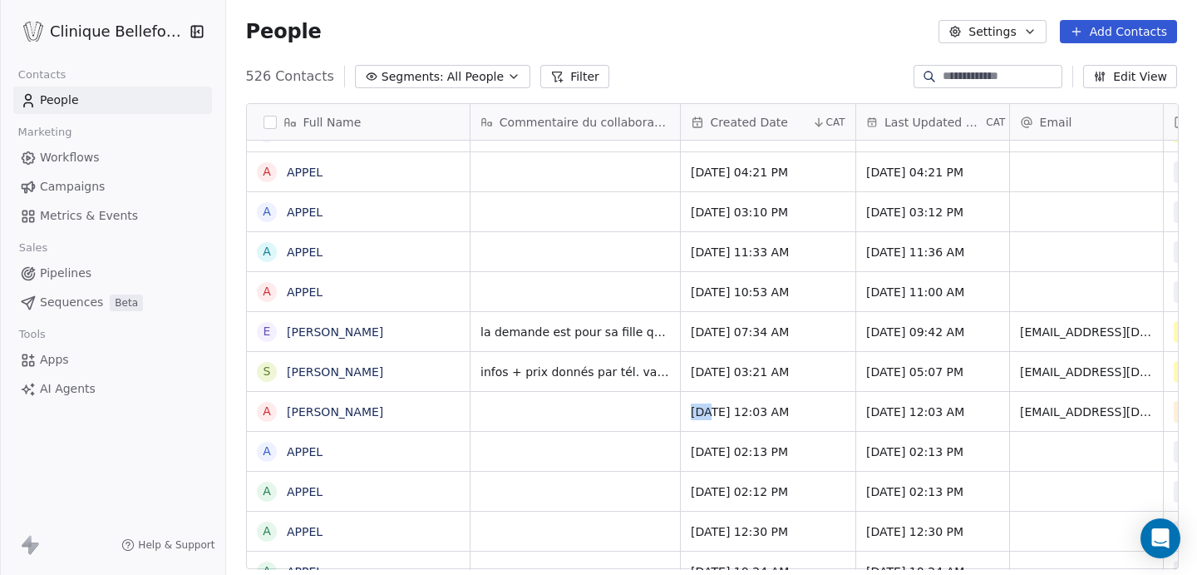
click at [509, 412] on div "grid" at bounding box center [576, 411] width 210 height 39
click at [503, 423] on div "grid" at bounding box center [576, 411] width 210 height 39
type textarea "**********"
click at [565, 501] on html "Clinique Bellefontaine Contacts People Marketing Workflows Campaigns Metrics & …" at bounding box center [598, 287] width 1197 height 575
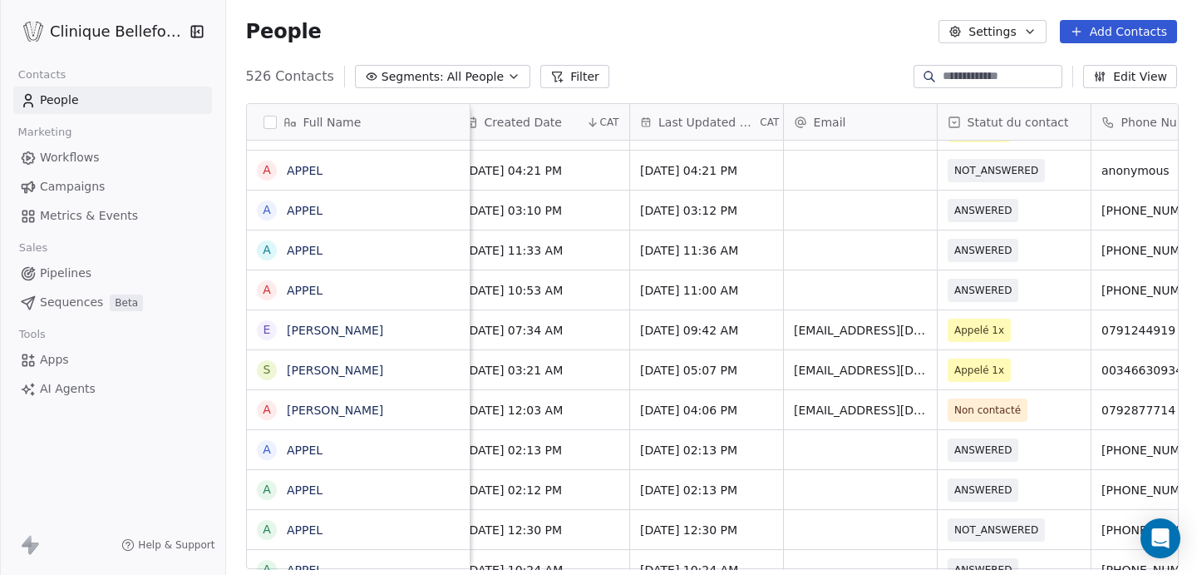
scroll to position [0, 284]
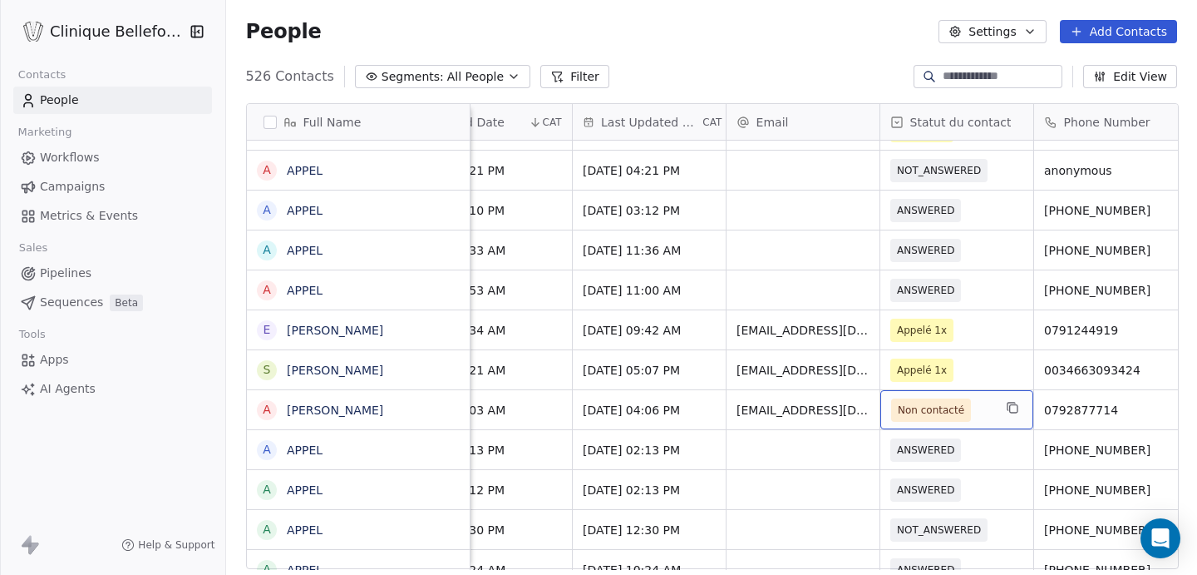
click at [986, 413] on span "Non contacté" at bounding box center [941, 409] width 101 height 23
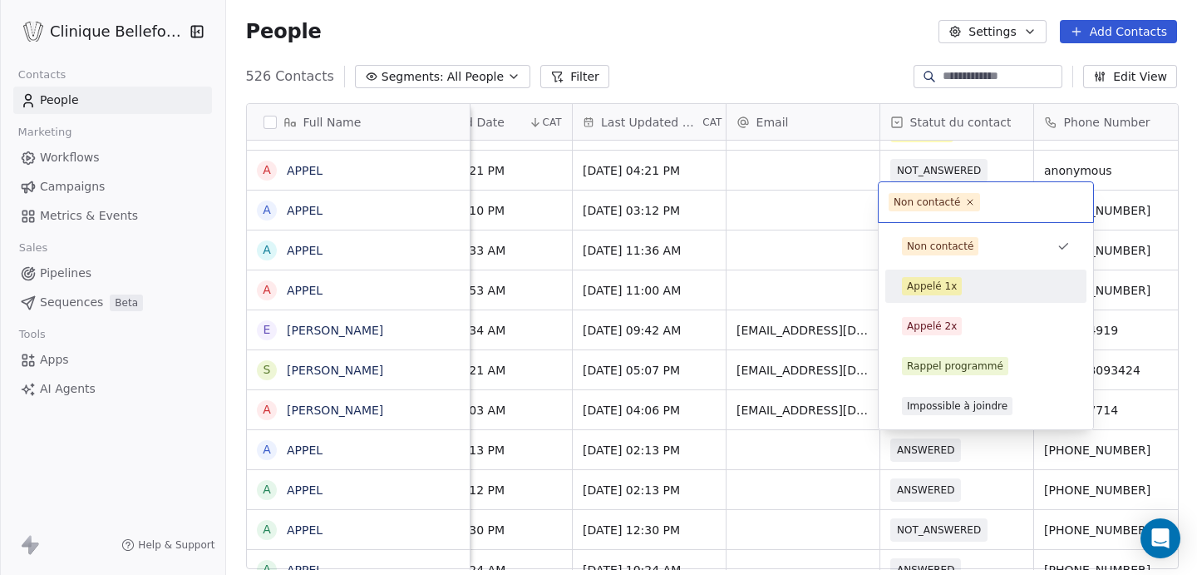
click at [952, 281] on div "Appelé 1x" at bounding box center [932, 286] width 50 height 15
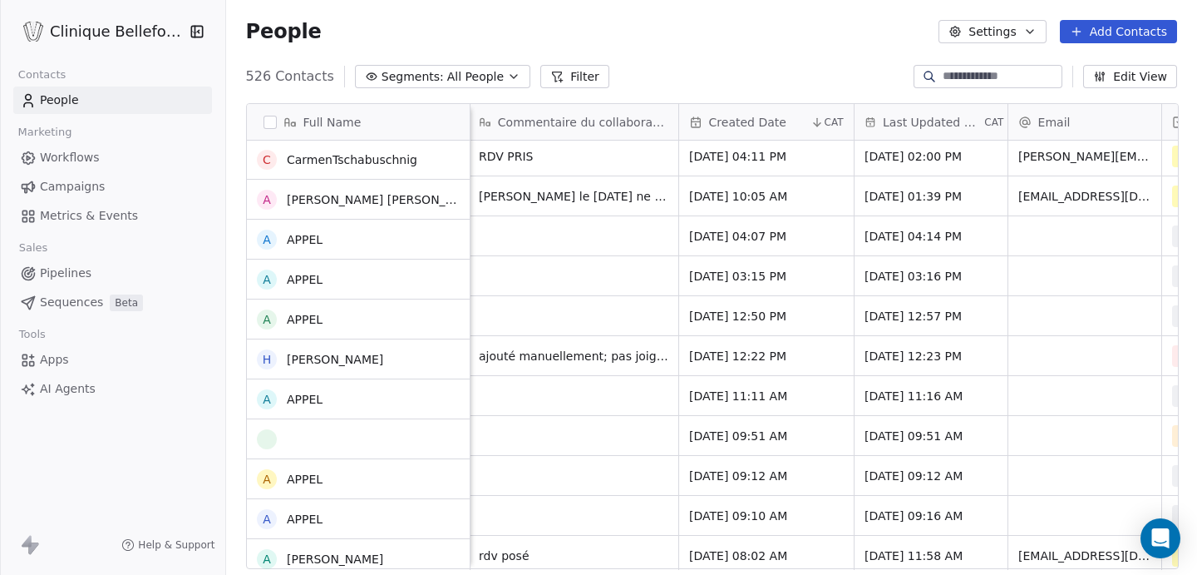
scroll to position [1595, 0]
